Goal: Information Seeking & Learning: Check status

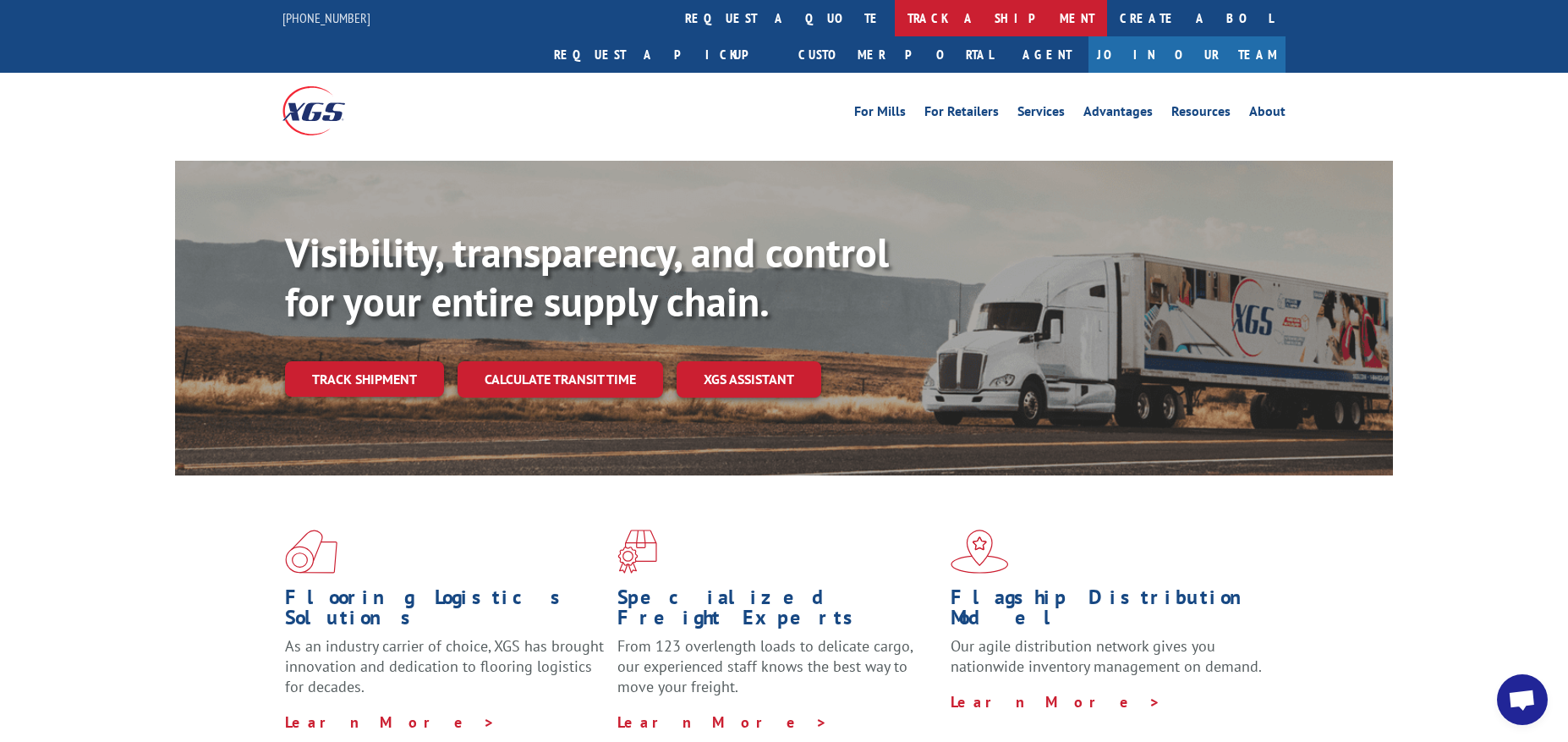
click at [895, 18] on link "track a shipment" at bounding box center [1001, 18] width 212 height 36
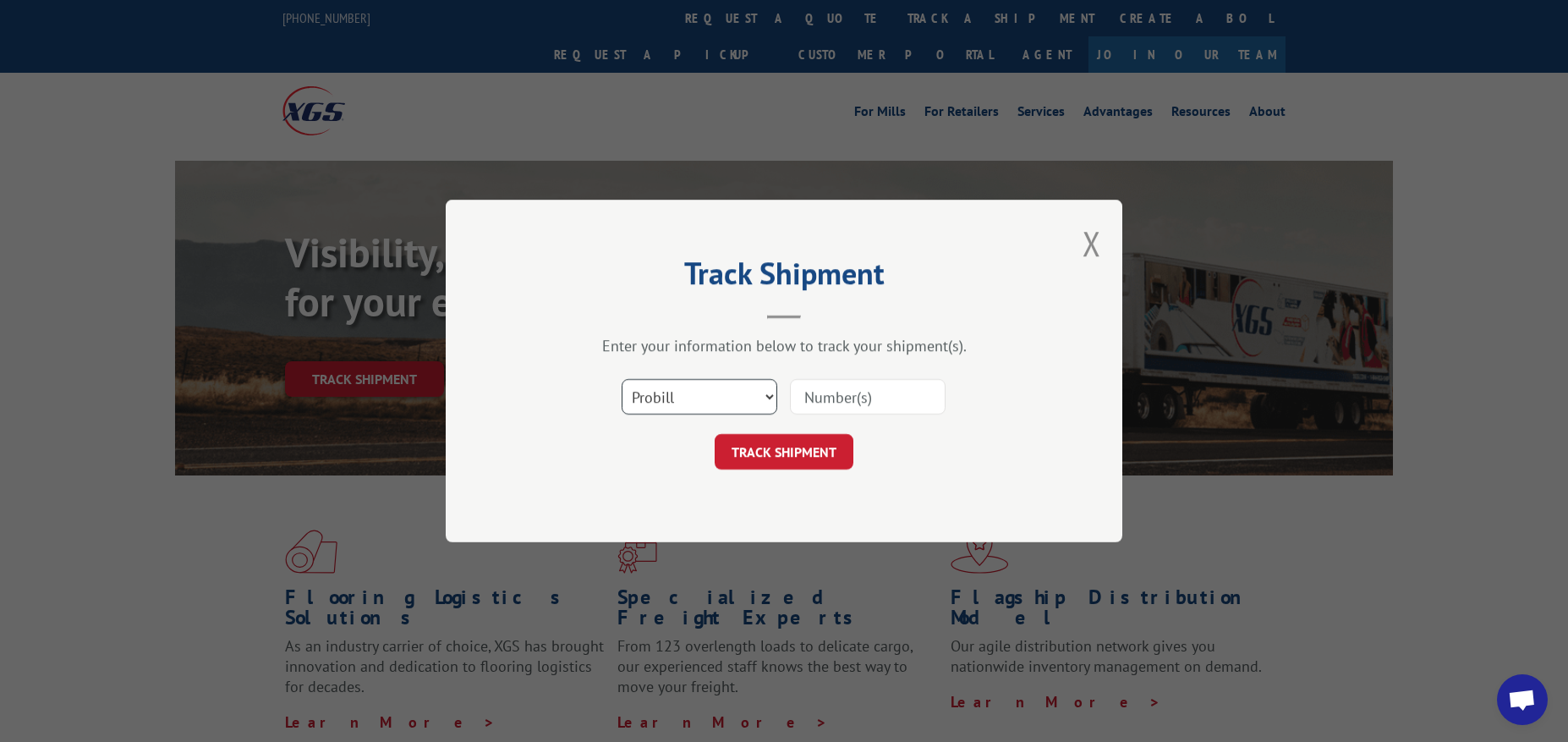
click at [732, 396] on select "Select category... Probill BOL PO" at bounding box center [699, 397] width 155 height 35
select select "bol"
click at [622, 379] on select "Select category... Probill BOL PO" at bounding box center [699, 397] width 155 height 35
click at [854, 386] on input at bounding box center [868, 397] width 155 height 35
paste input "3371169"
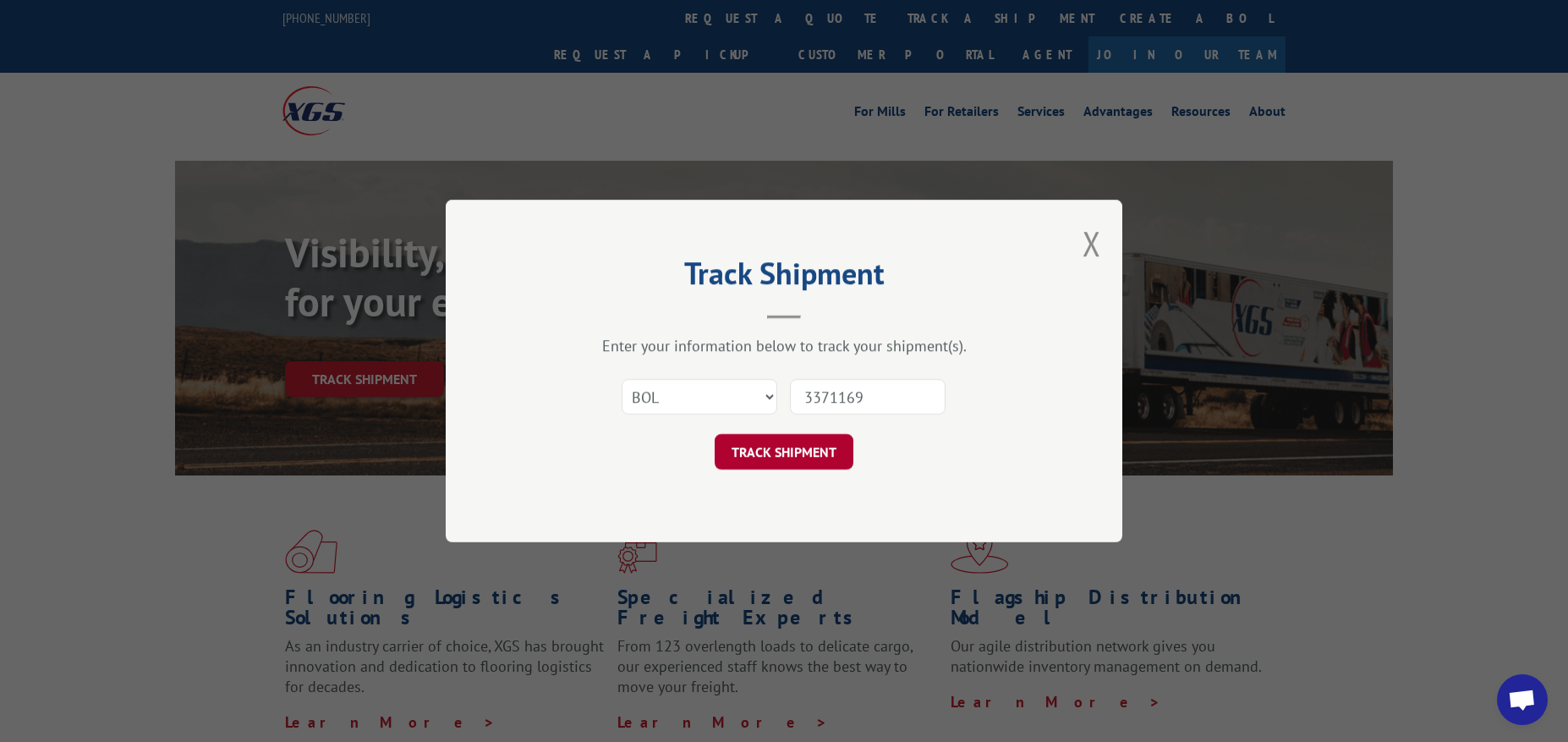
click at [807, 470] on div "Track Shipment Enter your information below to track your shipment(s). Select c…" at bounding box center [784, 371] width 677 height 342
click at [807, 467] on button "TRACK SHIPMENT" at bounding box center [784, 452] width 139 height 35
type input "3371169"
click at [818, 448] on button "TRACK SHIPMENT" at bounding box center [784, 452] width 139 height 35
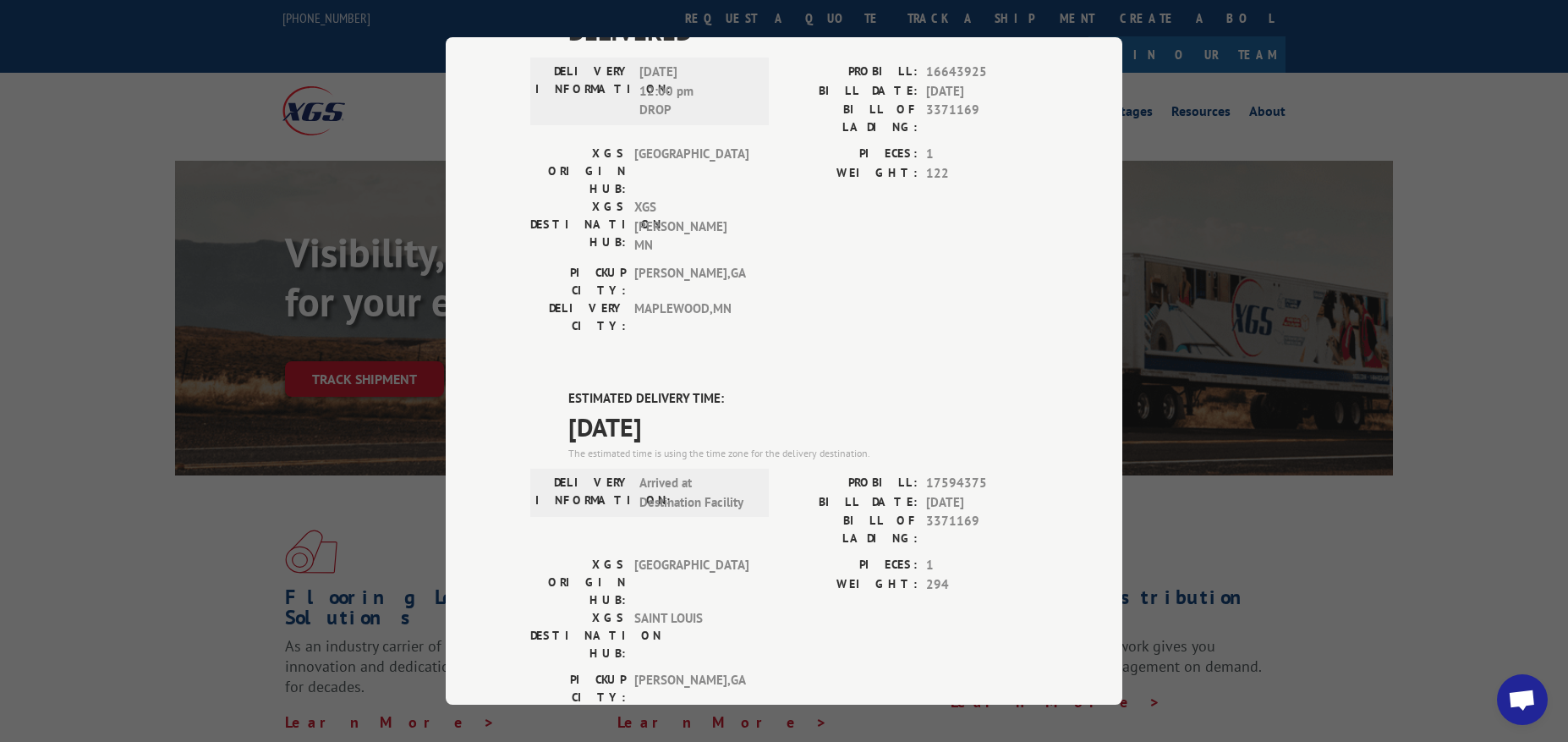
scroll to position [169, 0]
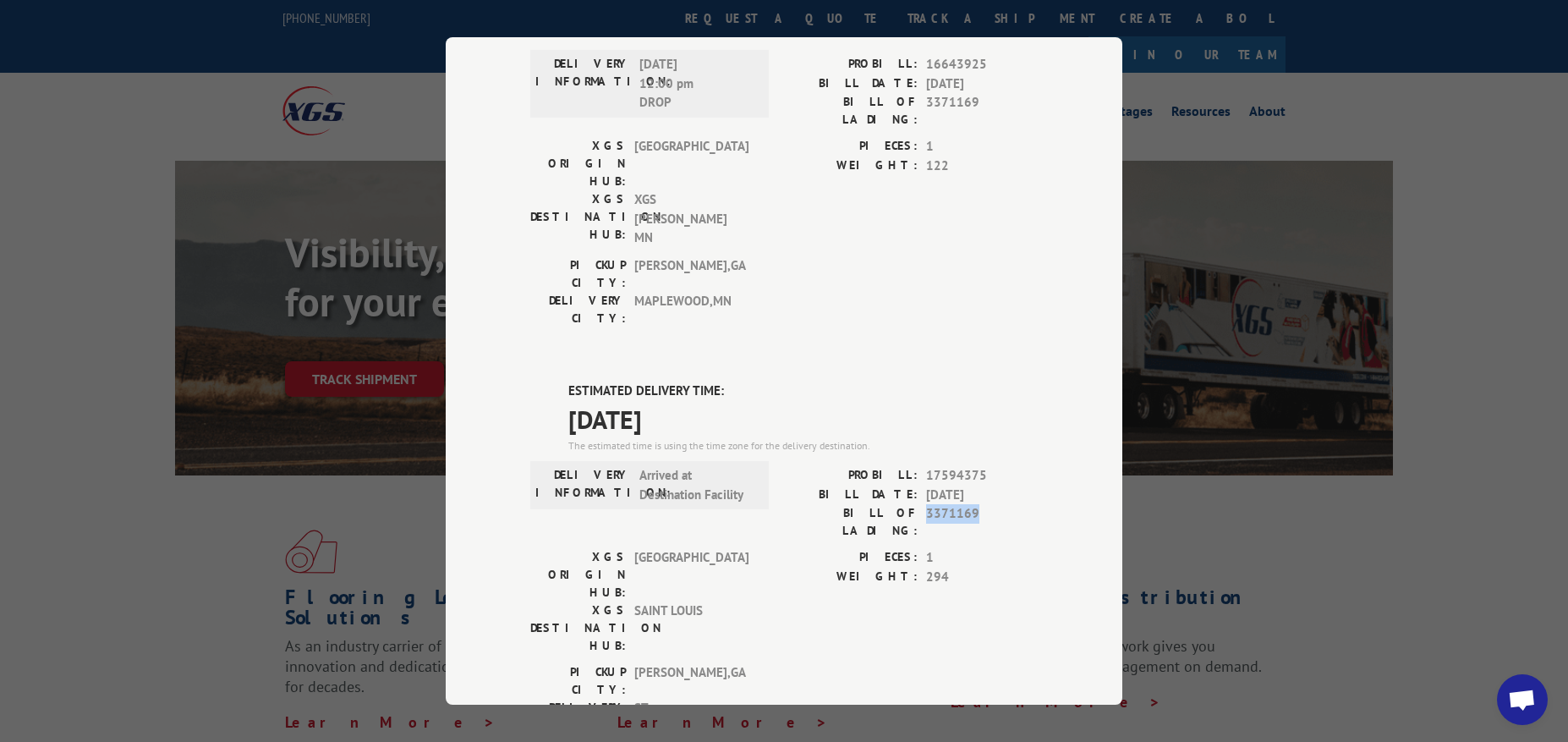
drag, startPoint x: 981, startPoint y: 414, endPoint x: 922, endPoint y: 428, distance: 60.6
click at [927, 505] on span "3371169" at bounding box center [983, 523] width 112 height 35
copy span "3371169"
